Goal: Navigation & Orientation: Find specific page/section

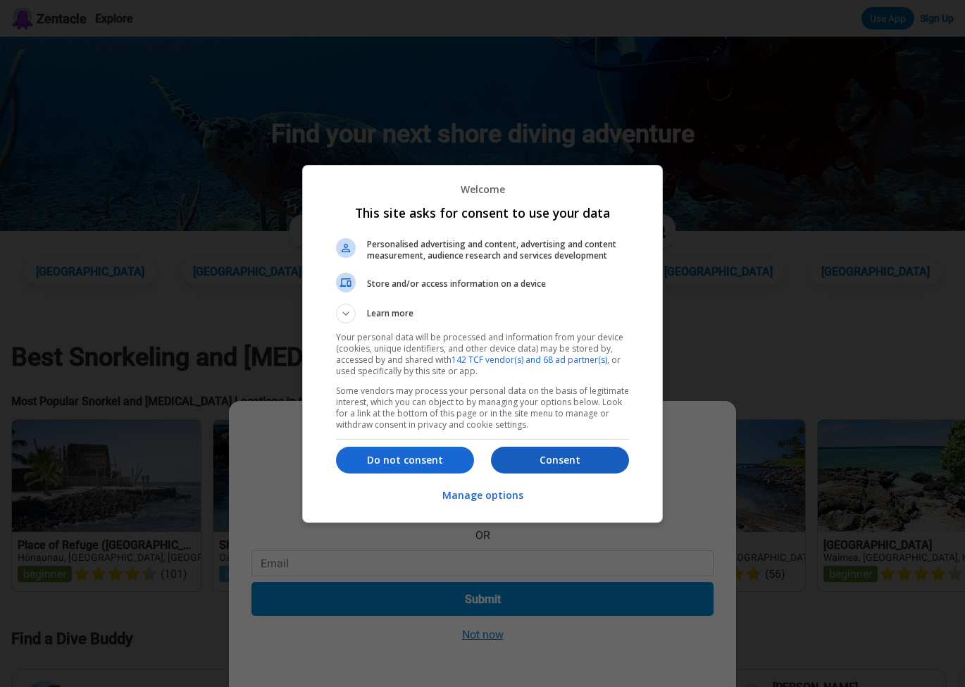
click at [557, 462] on p "Consent" at bounding box center [560, 460] width 138 height 14
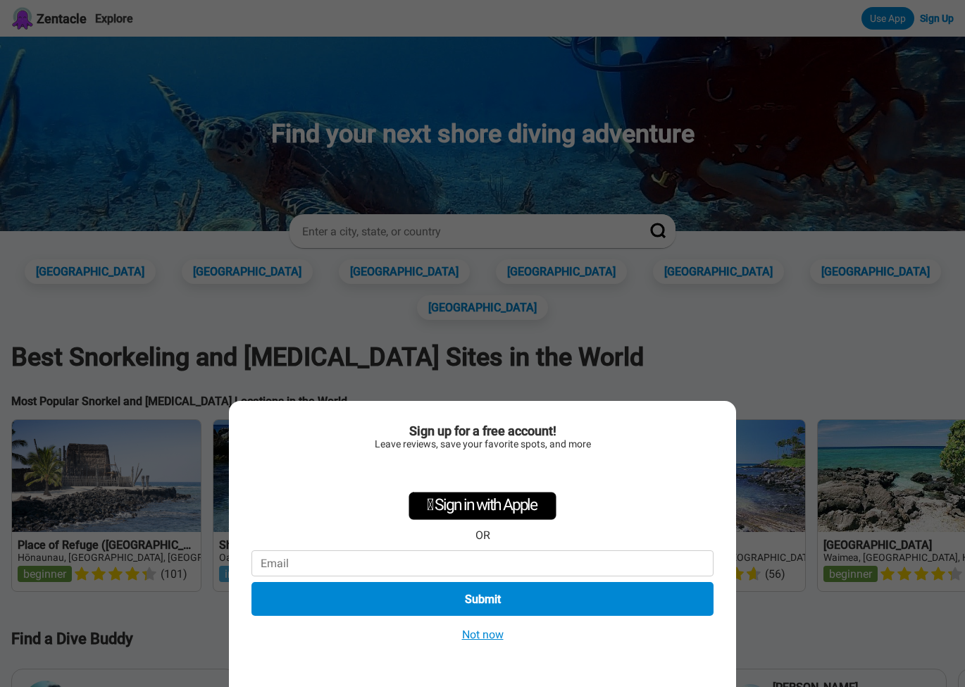
click at [502, 635] on button "Not now" at bounding box center [483, 634] width 50 height 15
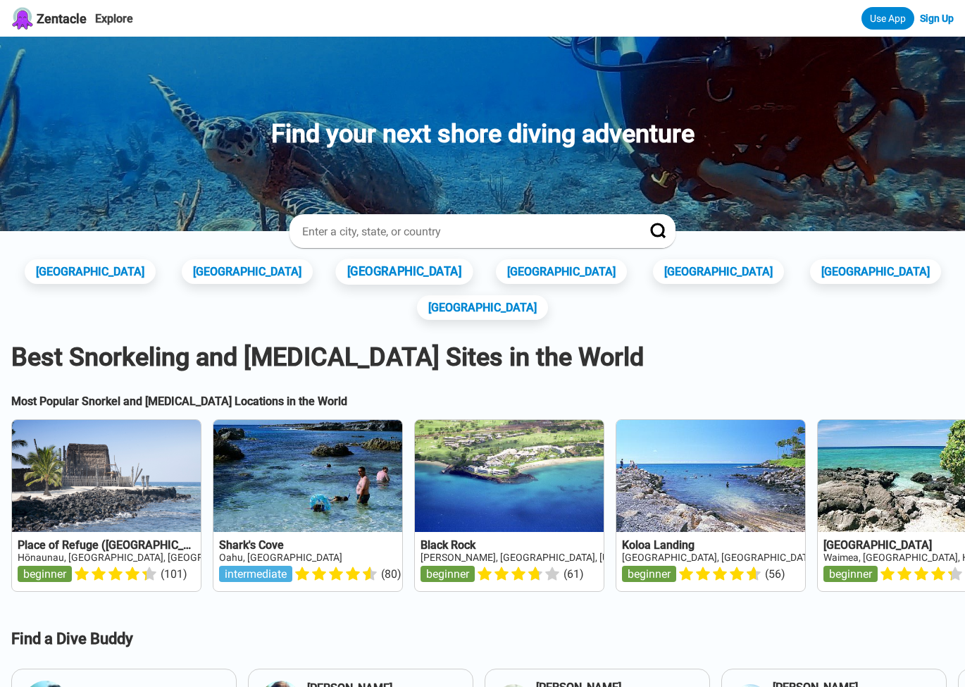
click at [393, 265] on link "[GEOGRAPHIC_DATA]" at bounding box center [403, 272] width 137 height 26
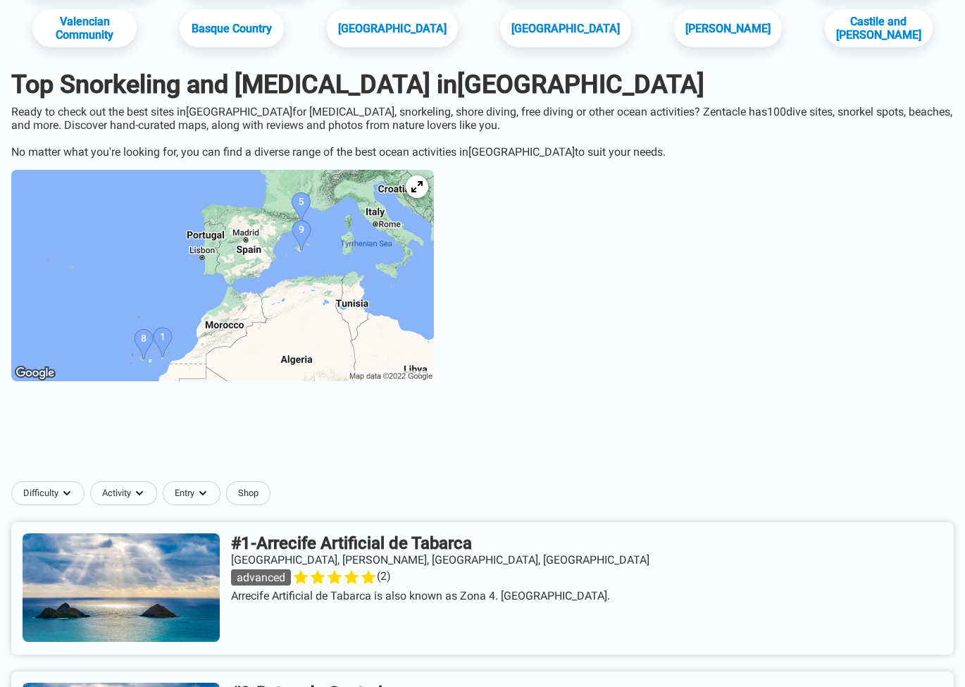
scroll to position [285, 0]
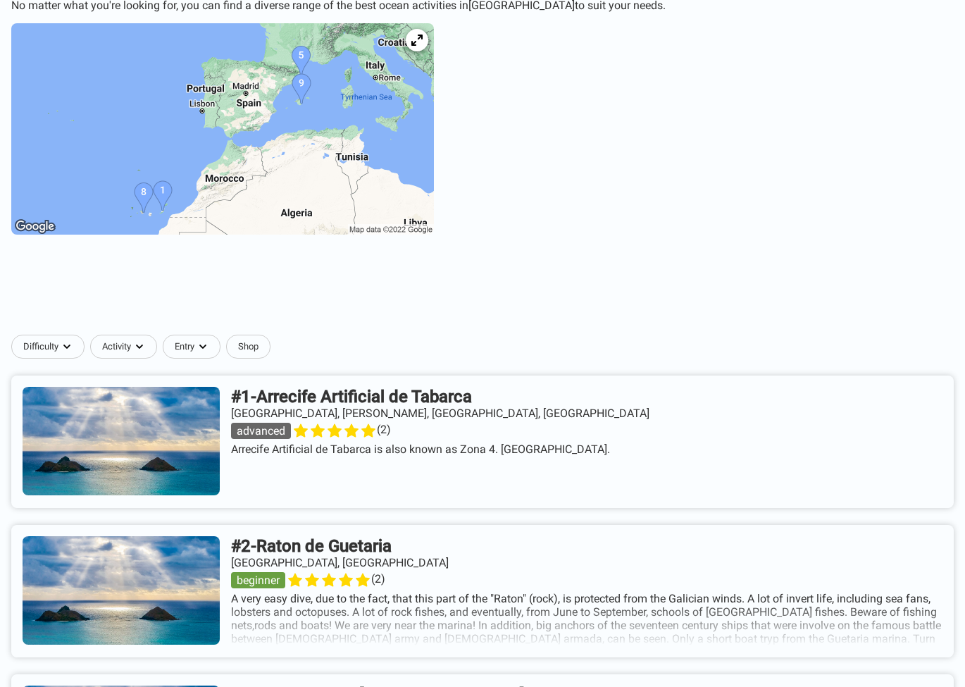
click at [476, 391] on link at bounding box center [482, 442] width 943 height 132
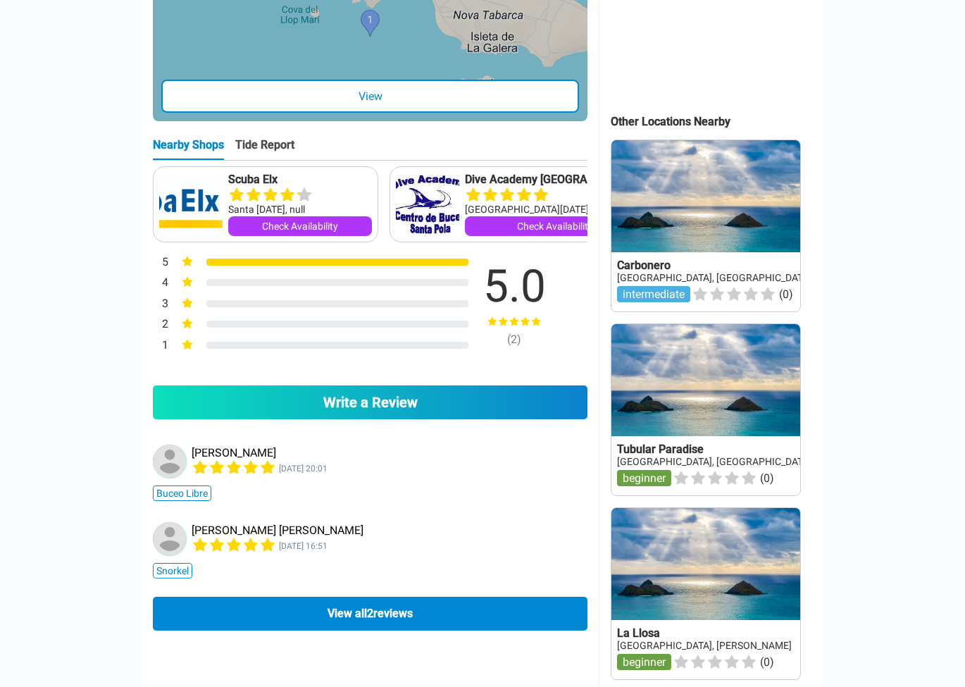
scroll to position [560, 0]
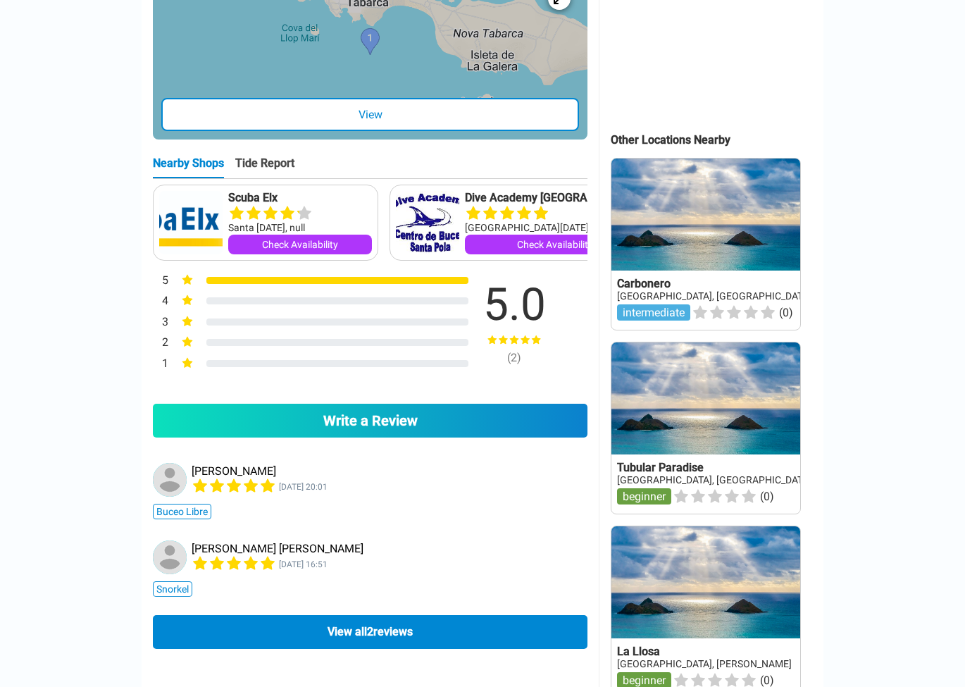
click at [266, 178] on div "Tide Report" at bounding box center [264, 167] width 59 height 22
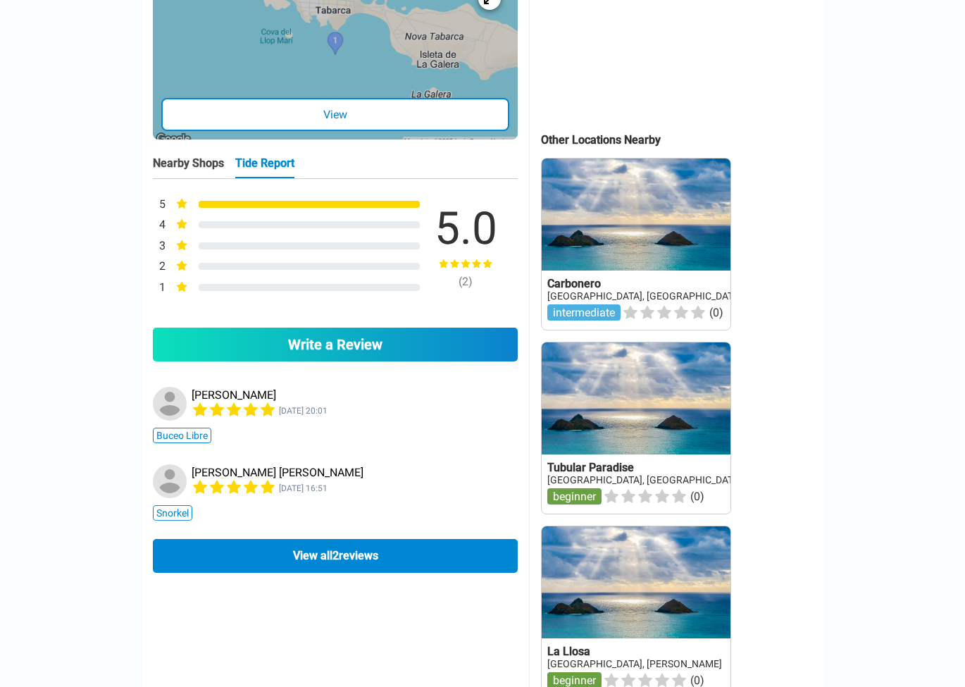
click at [212, 178] on div "Nearby Shops" at bounding box center [188, 167] width 71 height 22
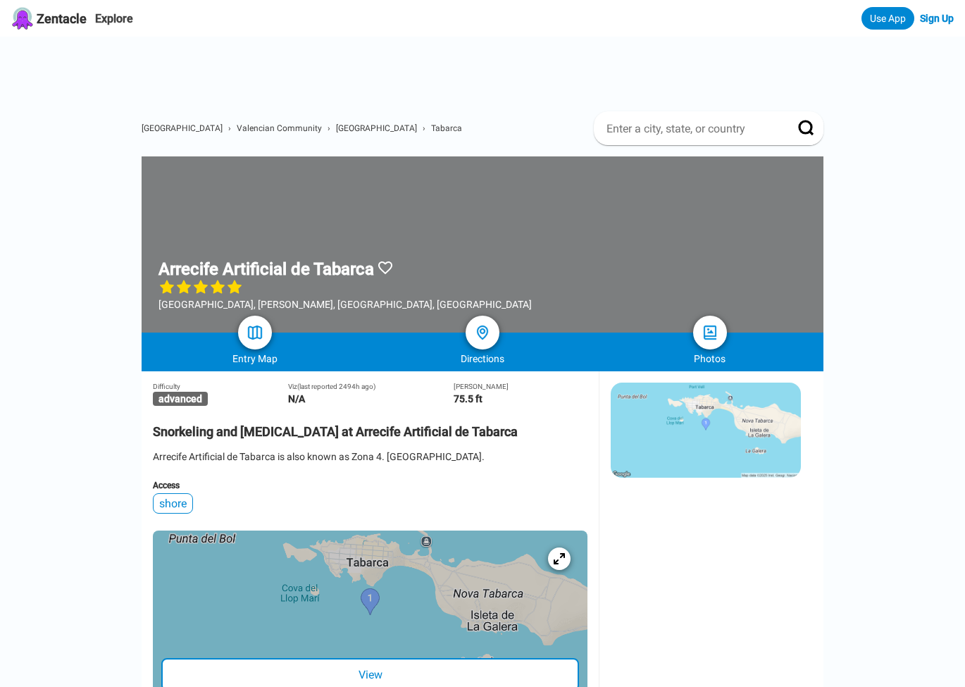
scroll to position [0, 0]
click at [154, 128] on span "[GEOGRAPHIC_DATA]" at bounding box center [182, 128] width 81 height 10
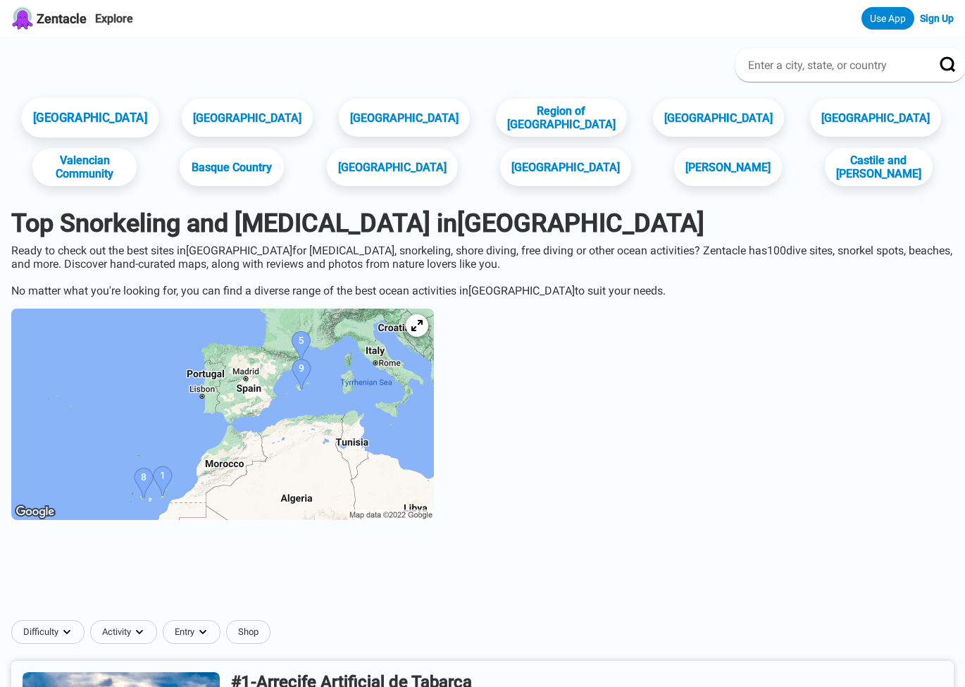
click at [140, 117] on link "[GEOGRAPHIC_DATA]" at bounding box center [89, 118] width 137 height 40
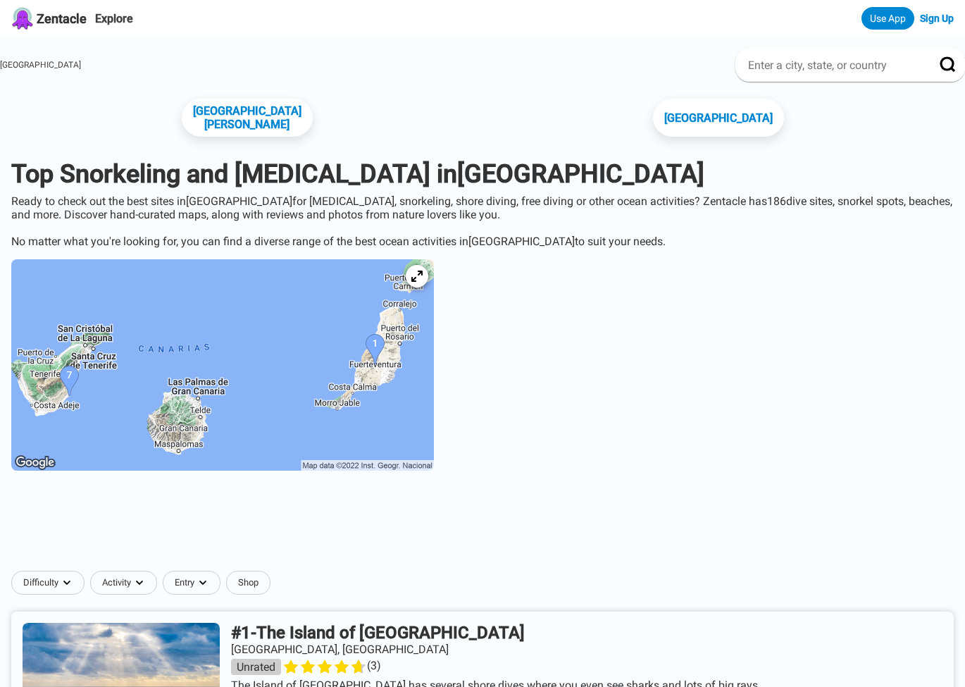
click at [87, 25] on span "Zentacle" at bounding box center [62, 18] width 50 height 15
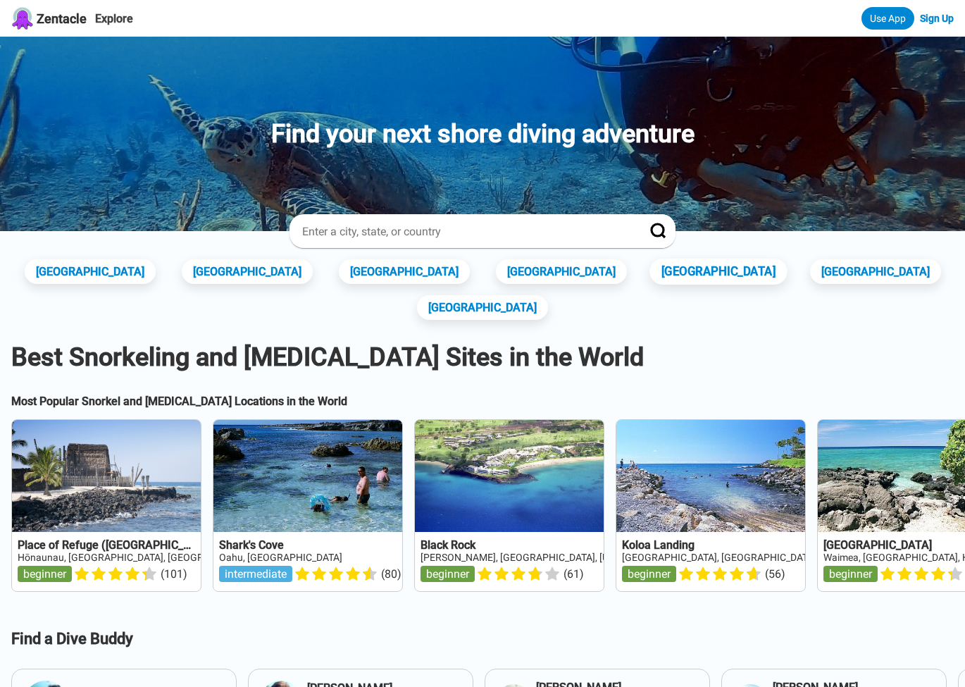
click at [650, 266] on link "[GEOGRAPHIC_DATA]" at bounding box center [718, 272] width 137 height 26
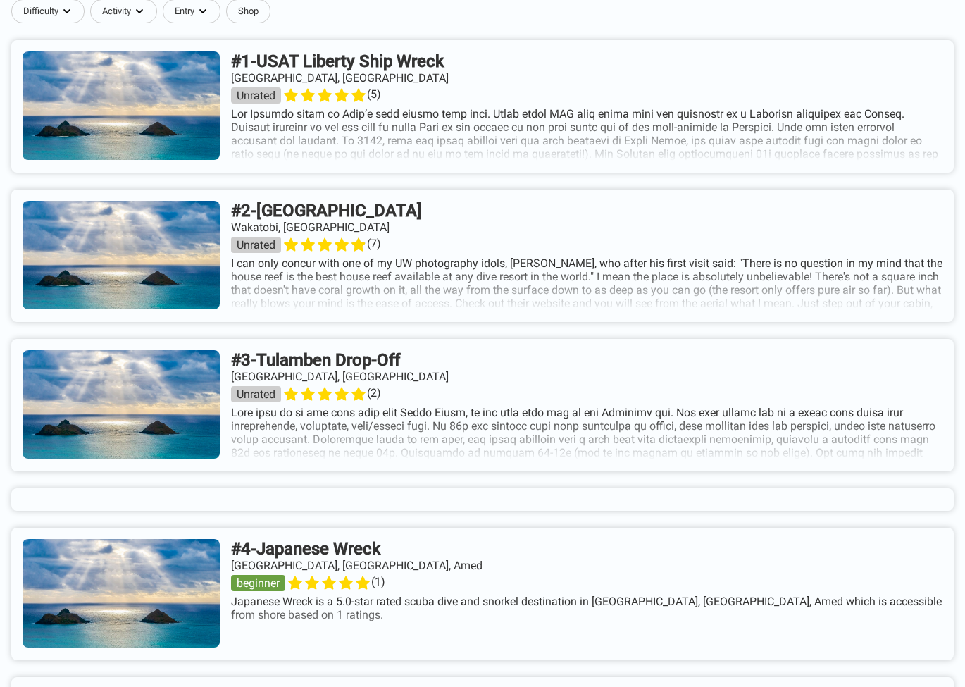
scroll to position [718, 0]
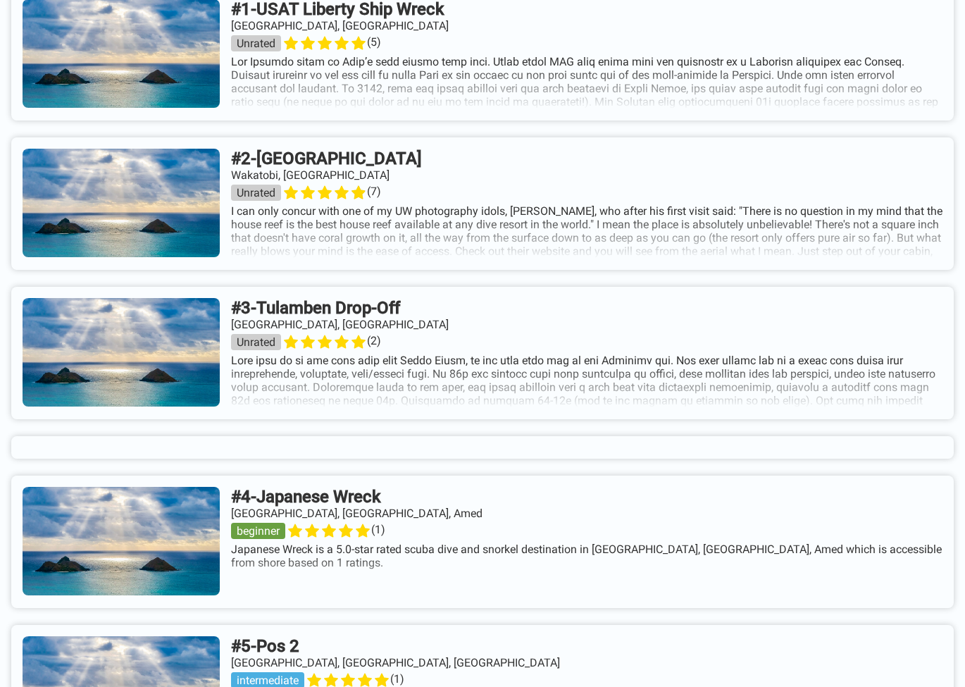
click at [446, 209] on link at bounding box center [482, 203] width 943 height 132
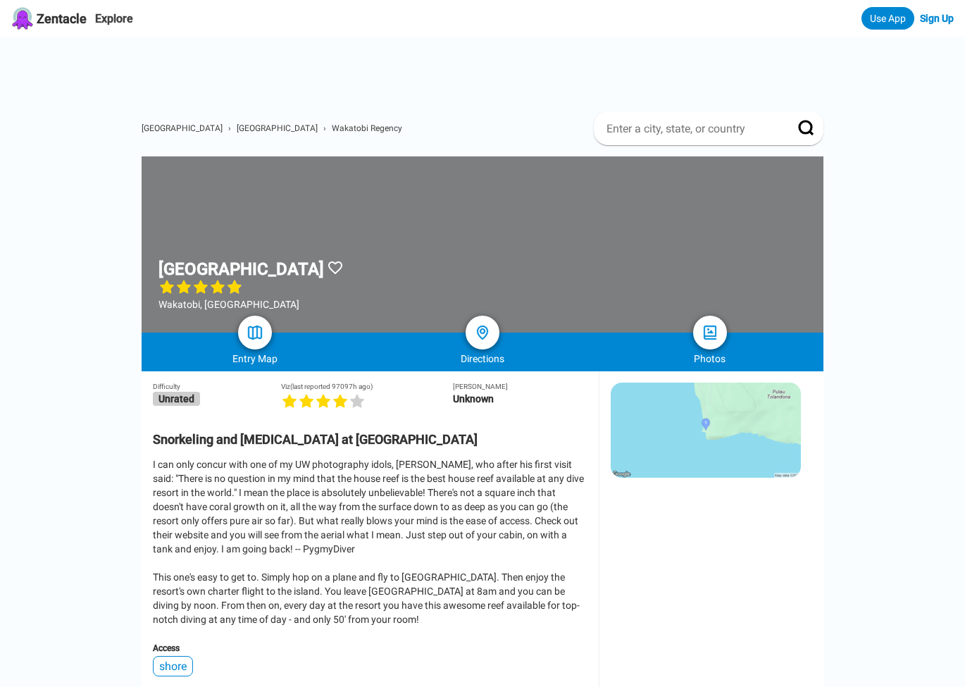
click at [78, 23] on span "Zentacle" at bounding box center [62, 18] width 50 height 15
